Goal: Information Seeking & Learning: Learn about a topic

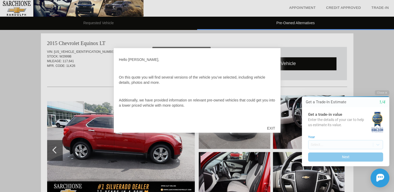
click at [270, 127] on div "EXIT" at bounding box center [270, 128] width 18 height 16
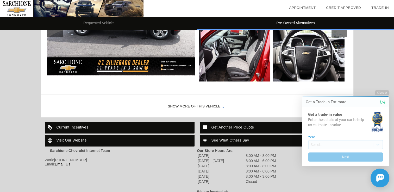
scroll to position [576, 0]
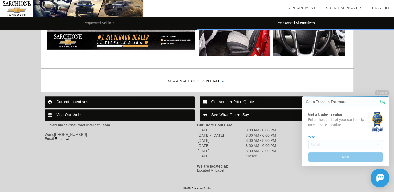
click at [180, 80] on div "Show More of this Vehicle" at bounding box center [197, 81] width 312 height 21
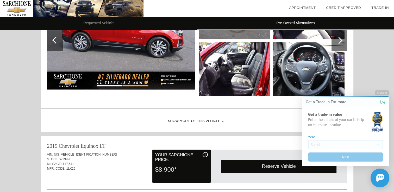
scroll to position [328, 0]
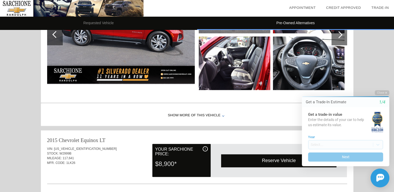
click at [313, 65] on img at bounding box center [309, 63] width 72 height 54
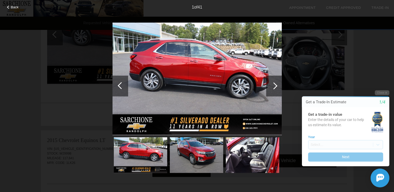
click at [273, 85] on div at bounding box center [273, 85] width 7 height 7
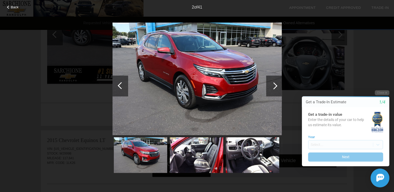
click at [273, 85] on div at bounding box center [273, 85] width 7 height 7
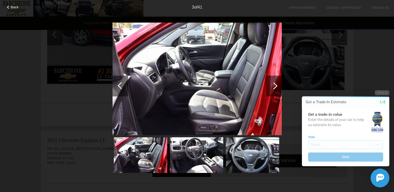
click at [273, 85] on div at bounding box center [273, 85] width 7 height 7
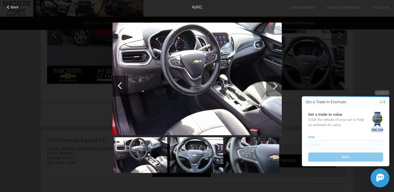
click at [273, 85] on div at bounding box center [273, 85] width 7 height 7
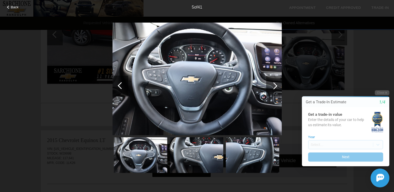
click at [273, 85] on div at bounding box center [273, 85] width 7 height 7
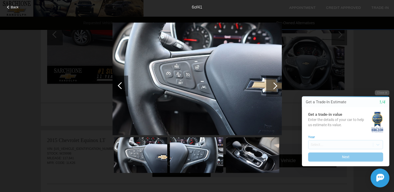
click at [273, 85] on div at bounding box center [273, 85] width 7 height 7
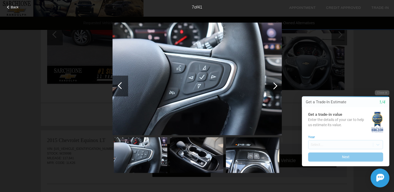
click at [273, 85] on div at bounding box center [273, 85] width 7 height 7
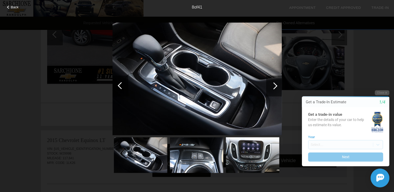
click at [273, 85] on div at bounding box center [273, 85] width 7 height 7
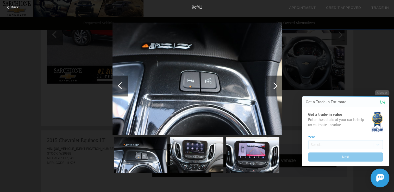
click at [273, 85] on div at bounding box center [273, 85] width 7 height 7
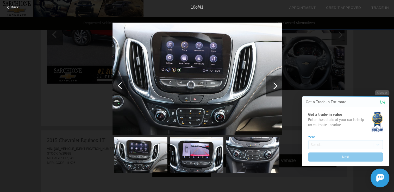
click at [273, 85] on div at bounding box center [273, 85] width 7 height 7
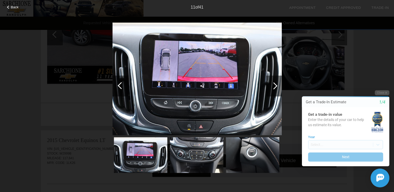
click at [273, 85] on div at bounding box center [273, 85] width 7 height 7
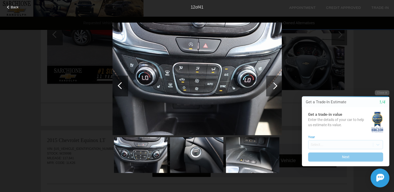
scroll to position [354, 0]
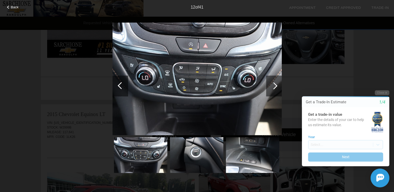
click at [273, 85] on div at bounding box center [273, 85] width 7 height 7
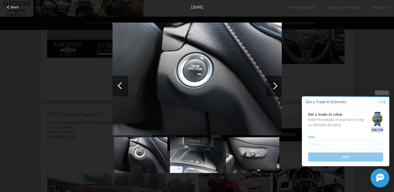
click at [273, 85] on div at bounding box center [273, 85] width 7 height 7
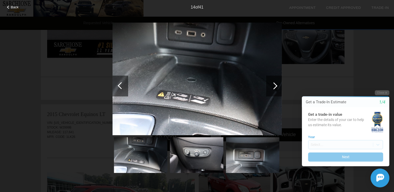
click at [273, 85] on div at bounding box center [273, 85] width 7 height 7
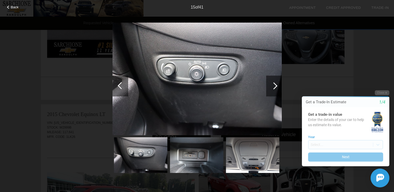
click at [273, 85] on div at bounding box center [273, 85] width 7 height 7
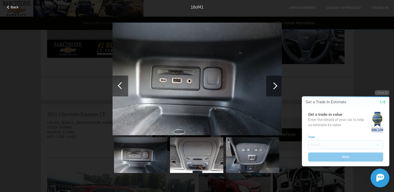
click at [273, 85] on div at bounding box center [273, 85] width 7 height 7
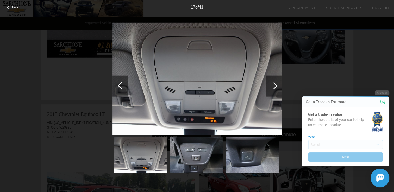
click at [273, 85] on div at bounding box center [273, 85] width 7 height 7
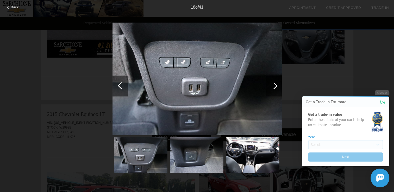
click at [273, 85] on div at bounding box center [273, 85] width 7 height 7
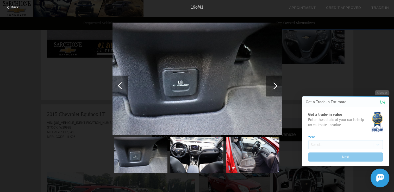
click at [273, 85] on div at bounding box center [273, 85] width 7 height 7
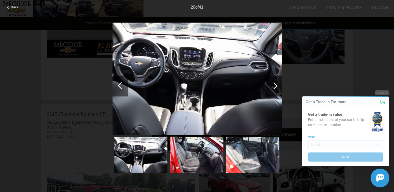
click at [273, 85] on div at bounding box center [273, 85] width 7 height 7
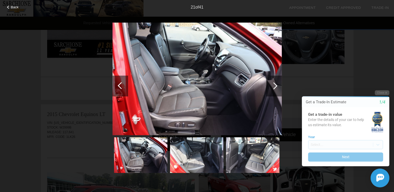
click at [273, 85] on div at bounding box center [273, 85] width 7 height 7
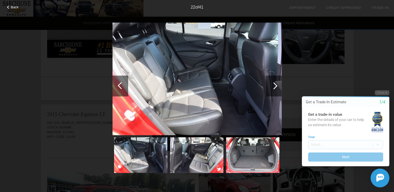
click at [273, 85] on div at bounding box center [273, 85] width 7 height 7
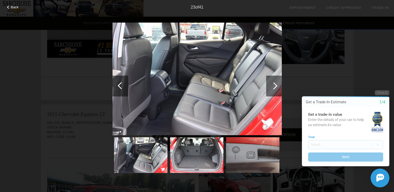
click at [273, 85] on div at bounding box center [273, 85] width 7 height 7
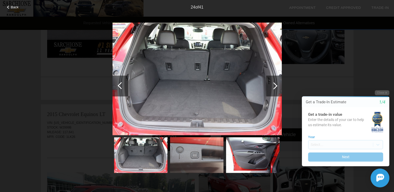
click at [273, 85] on div at bounding box center [273, 85] width 7 height 7
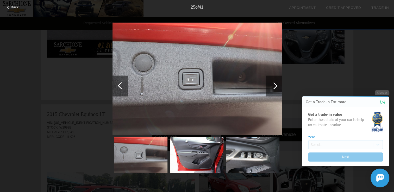
click at [273, 85] on div at bounding box center [273, 85] width 7 height 7
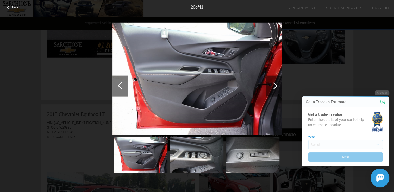
click at [273, 85] on div at bounding box center [273, 85] width 7 height 7
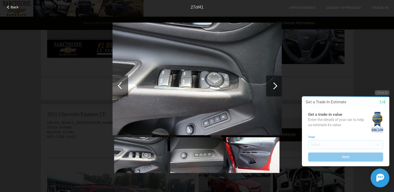
click at [273, 85] on div at bounding box center [273, 85] width 7 height 7
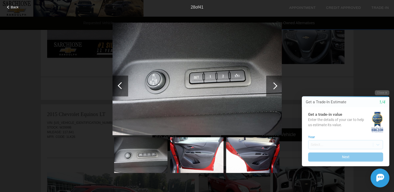
click at [273, 85] on div at bounding box center [273, 85] width 7 height 7
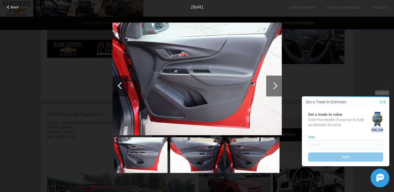
click at [273, 85] on div at bounding box center [273, 85] width 7 height 7
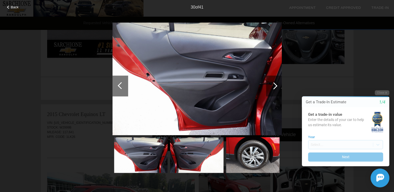
click at [273, 85] on div at bounding box center [273, 85] width 7 height 7
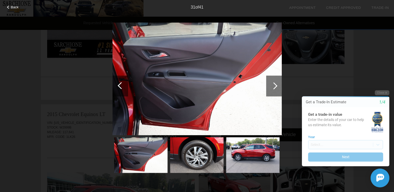
click at [273, 85] on div at bounding box center [273, 85] width 7 height 7
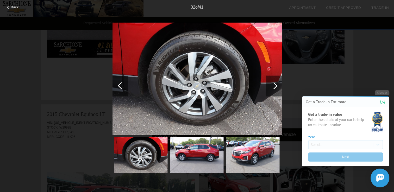
click at [273, 85] on div at bounding box center [273, 85] width 7 height 7
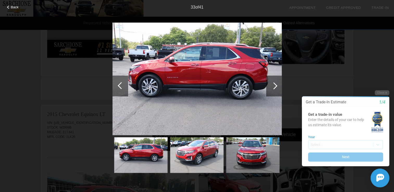
click at [273, 85] on div at bounding box center [273, 85] width 7 height 7
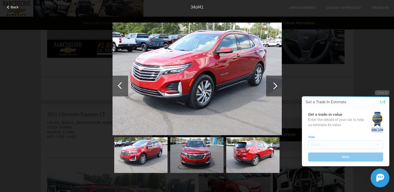
click at [273, 85] on div at bounding box center [273, 85] width 7 height 7
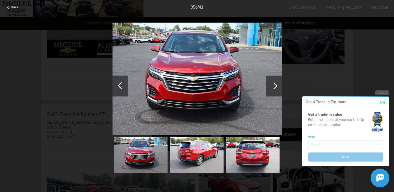
click at [273, 85] on div at bounding box center [273, 85] width 7 height 7
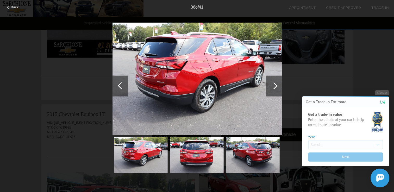
click at [273, 85] on div at bounding box center [273, 85] width 7 height 7
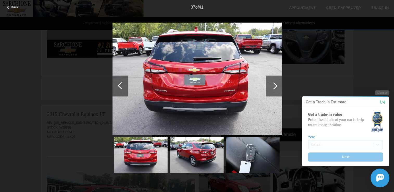
click at [273, 85] on div at bounding box center [273, 85] width 7 height 7
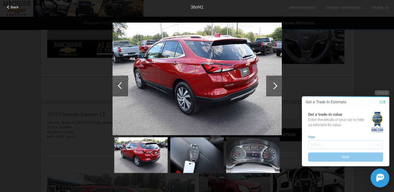
click at [273, 85] on div at bounding box center [273, 85] width 7 height 7
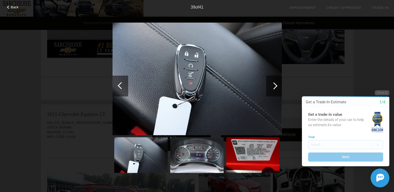
click at [273, 85] on div at bounding box center [273, 85] width 7 height 7
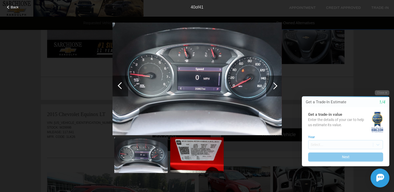
click at [273, 85] on div at bounding box center [273, 85] width 7 height 7
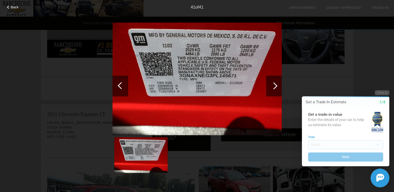
click at [273, 85] on div at bounding box center [273, 85] width 7 height 7
click at [275, 85] on div at bounding box center [273, 85] width 7 height 7
click at [276, 84] on div at bounding box center [274, 85] width 16 height 21
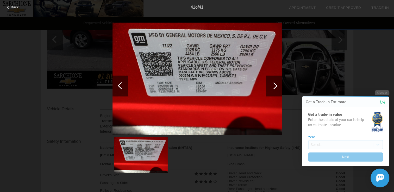
scroll to position [537, 0]
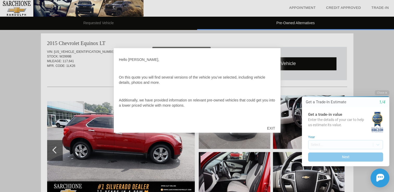
click at [272, 130] on div "EXIT" at bounding box center [270, 128] width 18 height 16
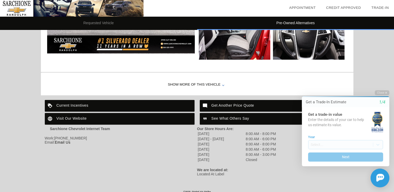
scroll to position [576, 0]
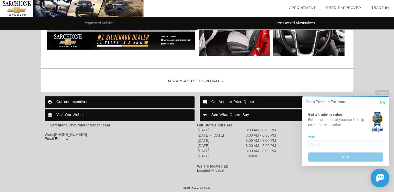
click at [99, 100] on div "Current Incentives" at bounding box center [120, 102] width 150 height 12
click at [385, 92] on icon "button" at bounding box center [386, 93] width 2 height 2
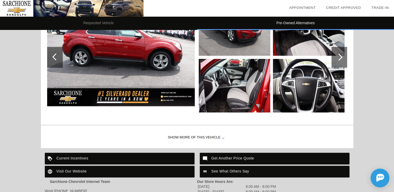
scroll to position [524, 0]
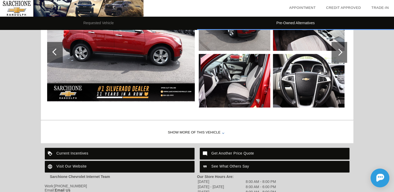
click at [192, 131] on div "Show More of this Vehicle" at bounding box center [197, 132] width 312 height 21
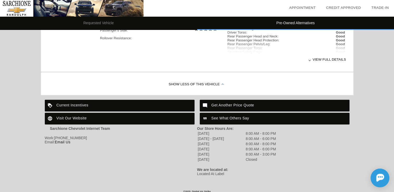
scroll to position [693, 0]
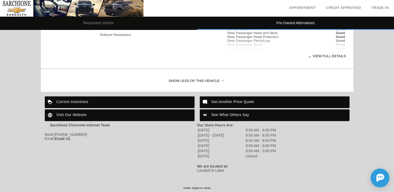
click at [325, 55] on div "View full details" at bounding box center [223, 56] width 246 height 13
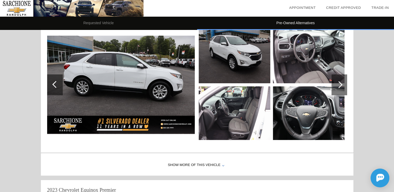
scroll to position [50, 0]
